Goal: Task Accomplishment & Management: Manage account settings

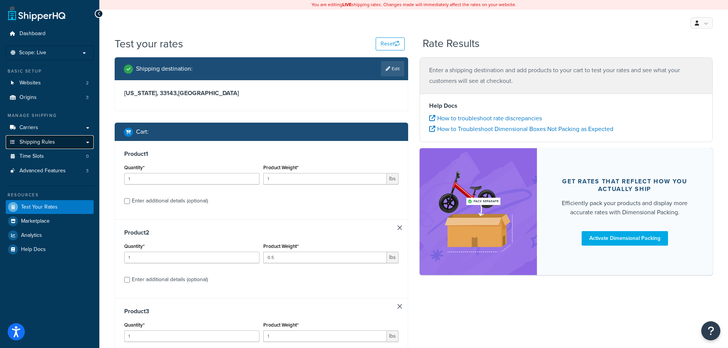
click at [85, 141] on link "Shipping Rules" at bounding box center [50, 142] width 88 height 14
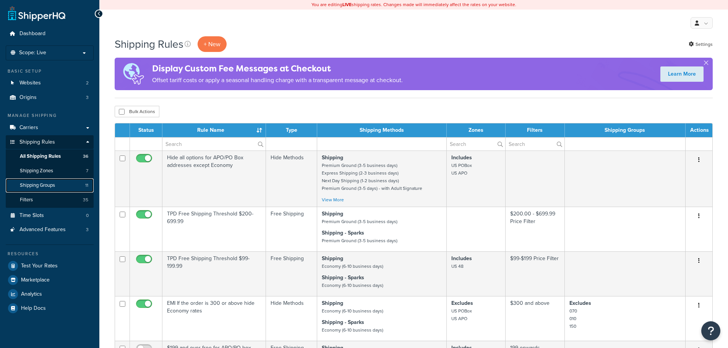
click at [65, 190] on link "Shipping Groups 11" at bounding box center [50, 185] width 88 height 14
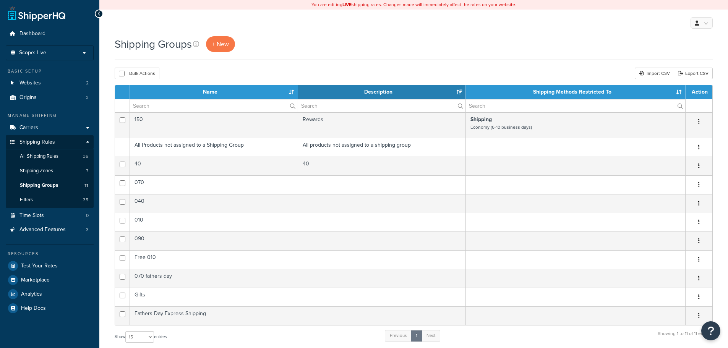
select select "15"
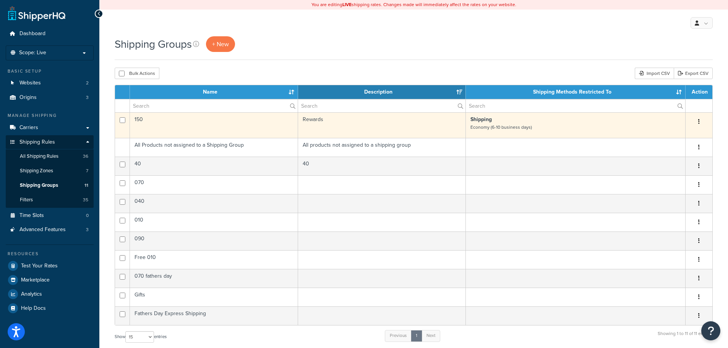
click at [580, 125] on p "Shipping Economy (6-10 business days)" at bounding box center [575, 123] width 210 height 15
click at [699, 121] on icon "button" at bounding box center [699, 121] width 2 height 5
click at [665, 136] on link "Edit" at bounding box center [668, 137] width 60 height 16
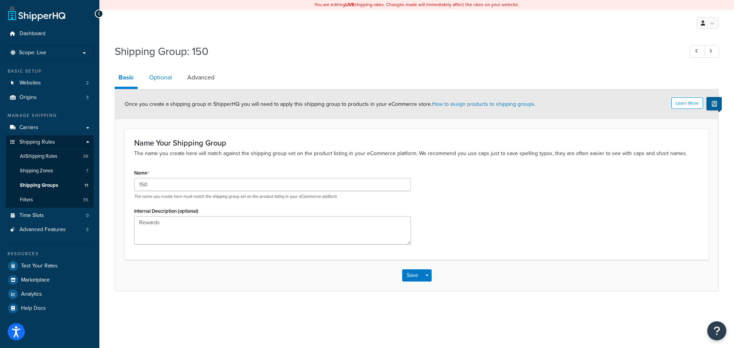
click at [164, 74] on link "Optional" at bounding box center [160, 77] width 31 height 18
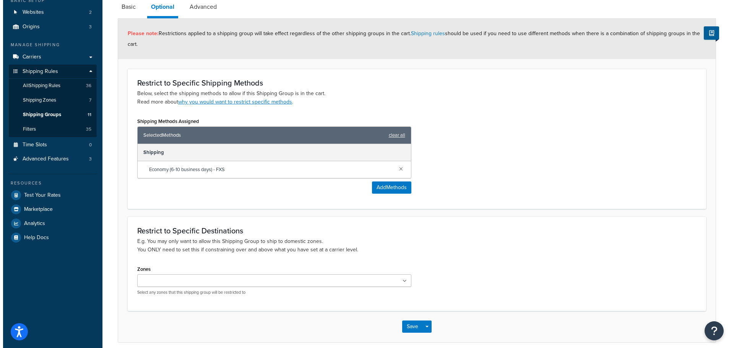
scroll to position [76, 0]
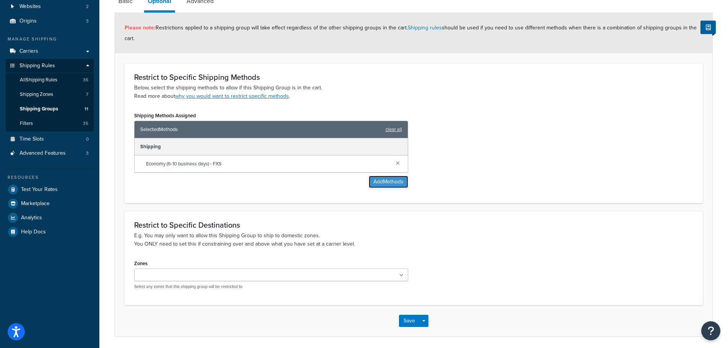
click at [387, 182] on button "Add Methods" at bounding box center [388, 182] width 39 height 12
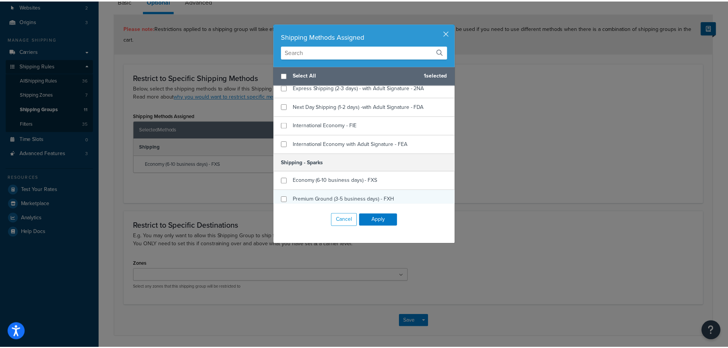
scroll to position [229, 0]
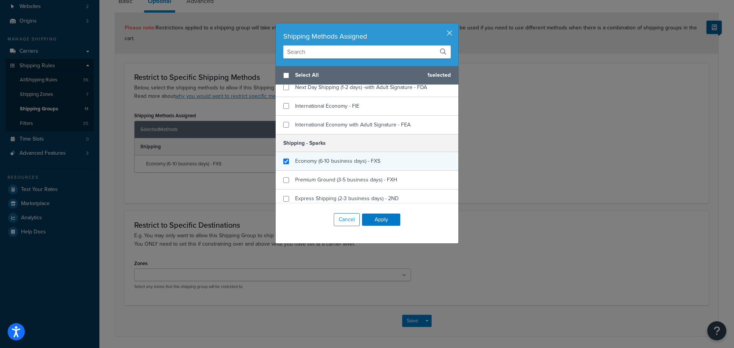
checkbox input "true"
click at [308, 157] on span "Economy (6-10 business days) - FXS" at bounding box center [337, 161] width 85 height 8
click at [379, 219] on button "Apply" at bounding box center [381, 220] width 38 height 12
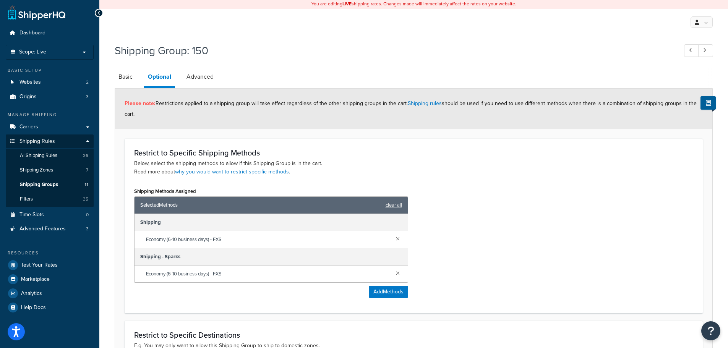
scroll to position [0, 0]
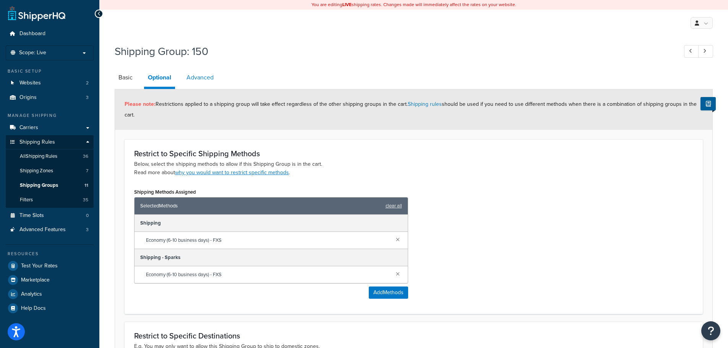
click at [194, 81] on link "Advanced" at bounding box center [200, 77] width 35 height 18
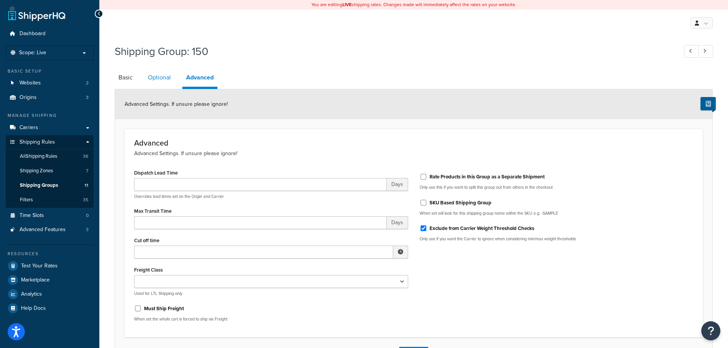
click at [168, 82] on link "Optional" at bounding box center [159, 77] width 31 height 18
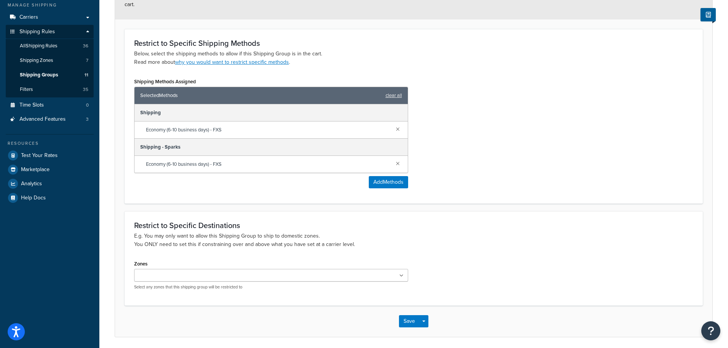
scroll to position [138, 0]
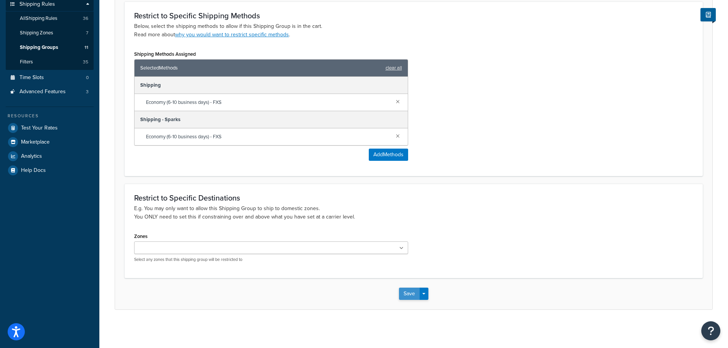
click at [410, 294] on button "Save" at bounding box center [409, 294] width 21 height 12
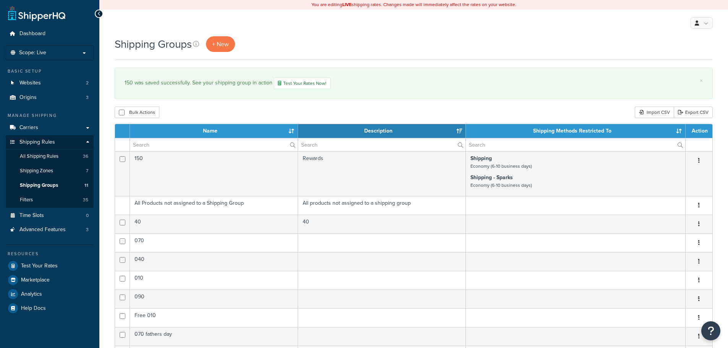
select select "15"
click at [62, 47] on li "Scope: Live Development Integration Test" at bounding box center [50, 52] width 88 height 15
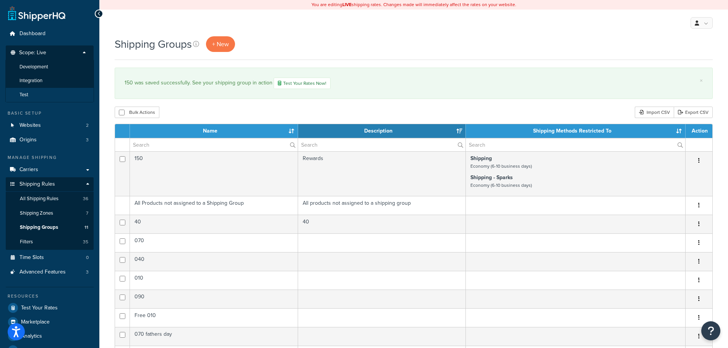
click at [54, 92] on li "Test" at bounding box center [49, 95] width 89 height 14
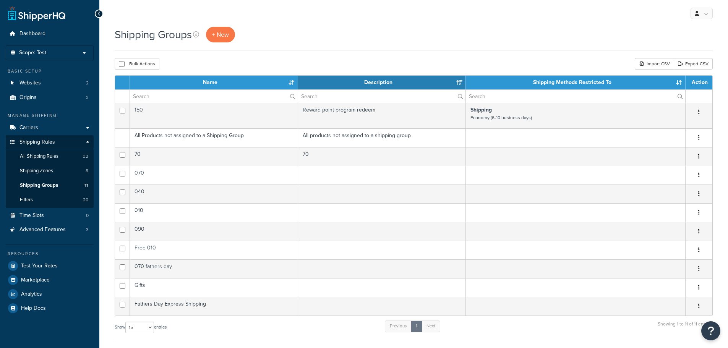
select select "15"
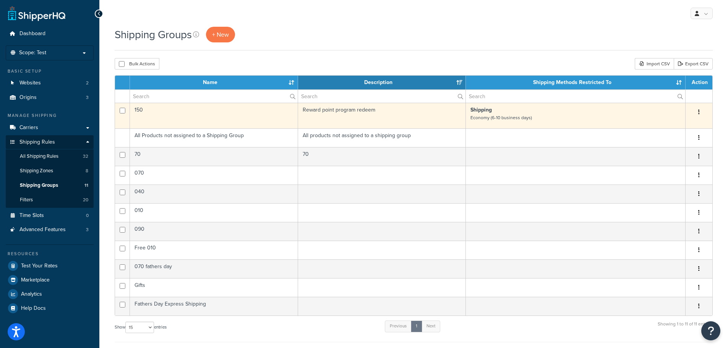
click at [642, 118] on p "Shipping Economy (6-10 business days)" at bounding box center [575, 113] width 210 height 15
click at [701, 110] on button "button" at bounding box center [698, 112] width 11 height 12
click at [667, 128] on link "Edit" at bounding box center [668, 128] width 60 height 16
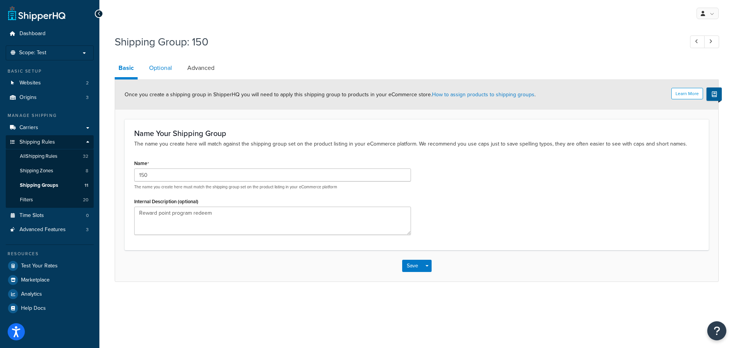
click at [155, 66] on link "Optional" at bounding box center [160, 68] width 31 height 18
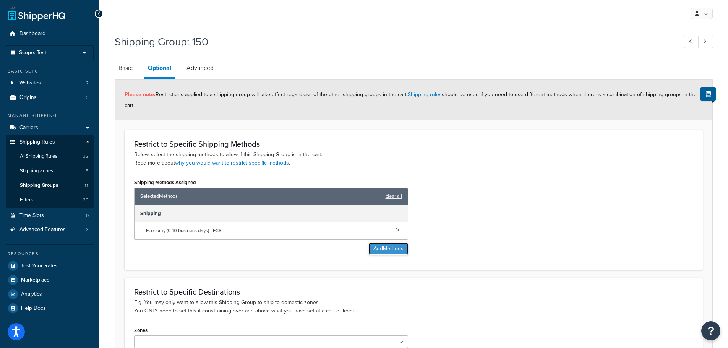
click at [369, 252] on button "Add Methods" at bounding box center [388, 249] width 39 height 12
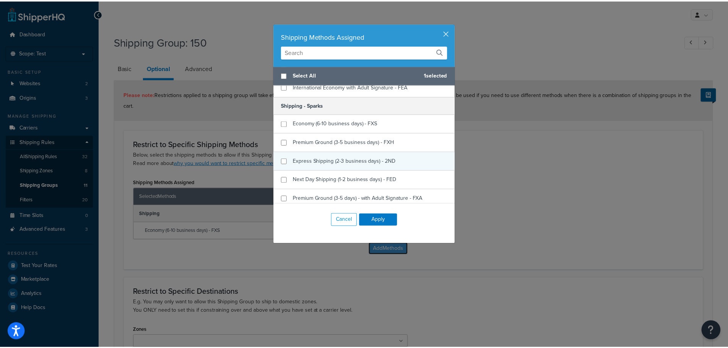
scroll to position [382, 0]
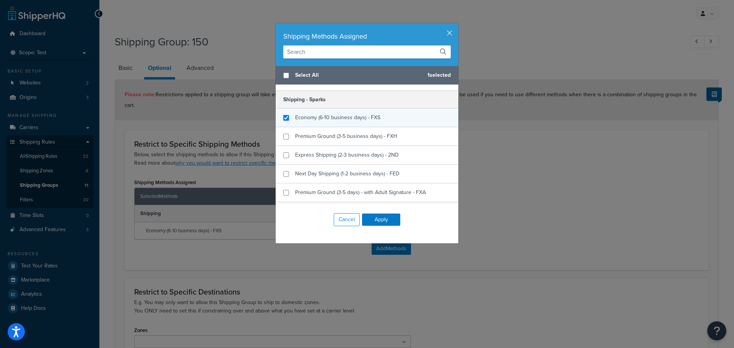
checkbox input "true"
click at [291, 117] on div "Economy (6-10 business days) - FXS" at bounding box center [366, 118] width 183 height 19
click at [375, 220] on button "Apply" at bounding box center [381, 220] width 38 height 12
